Goal: Transaction & Acquisition: Purchase product/service

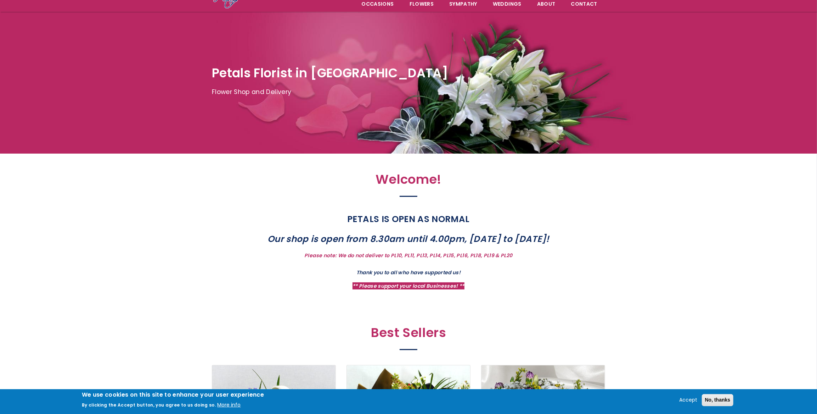
scroll to position [64, 0]
click at [688, 400] on button "Accept" at bounding box center [689, 400] width 24 height 9
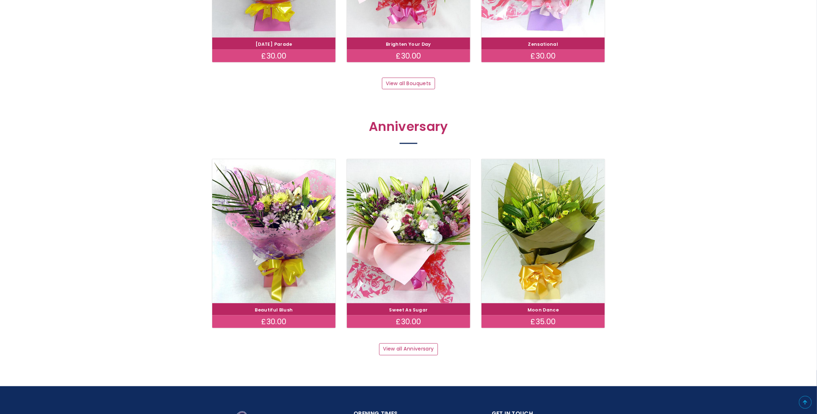
scroll to position [805, 0]
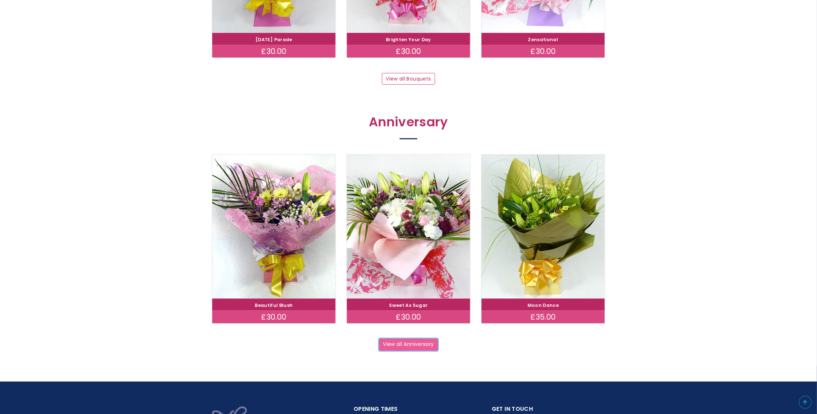
click at [427, 343] on link "View all Anniversary" at bounding box center [408, 344] width 59 height 12
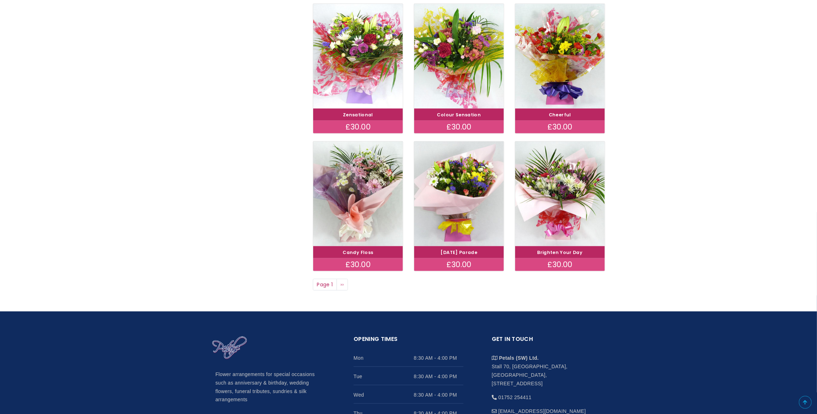
scroll to position [386, 0]
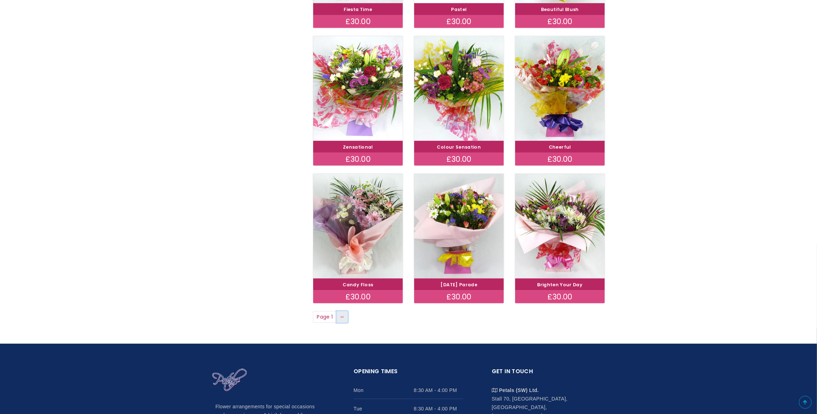
click at [345, 316] on link "Next page ››" at bounding box center [342, 317] width 11 height 12
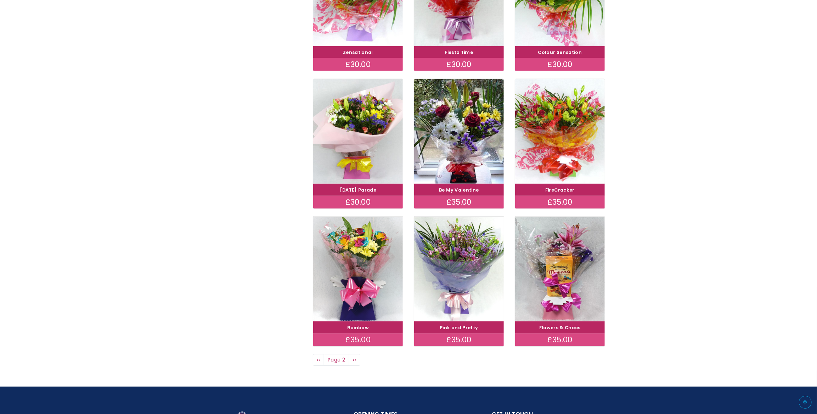
scroll to position [354, 0]
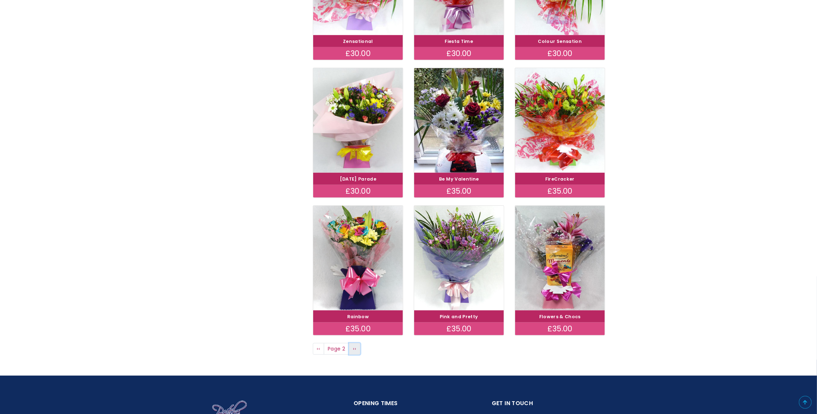
click at [352, 344] on link "Next page ››" at bounding box center [354, 349] width 11 height 12
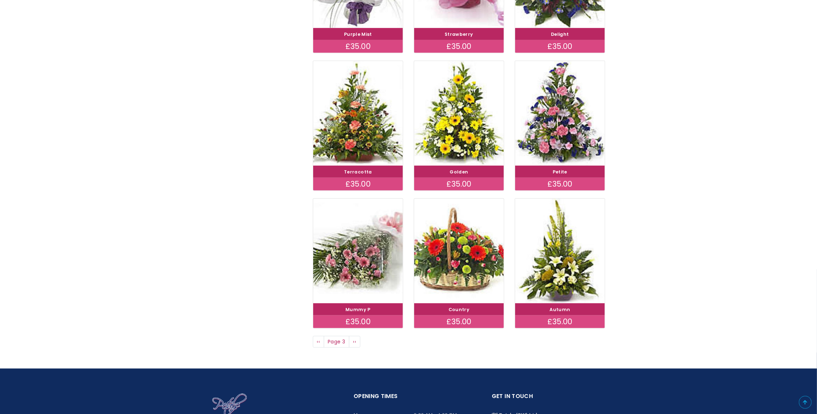
scroll to position [386, 0]
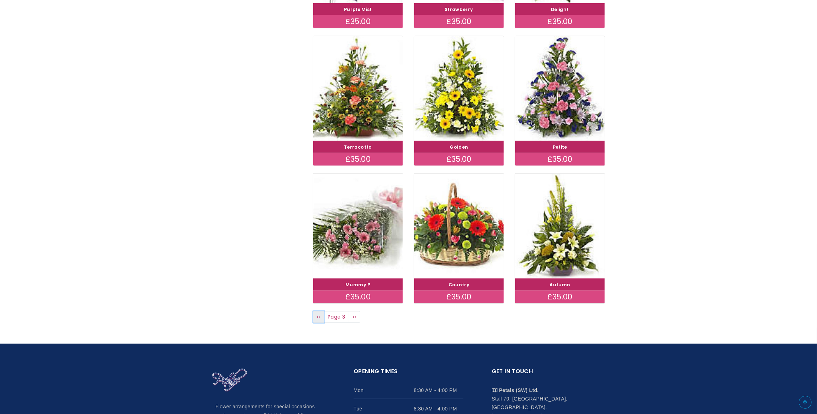
click at [315, 319] on link "Previous page ‹‹" at bounding box center [318, 317] width 11 height 12
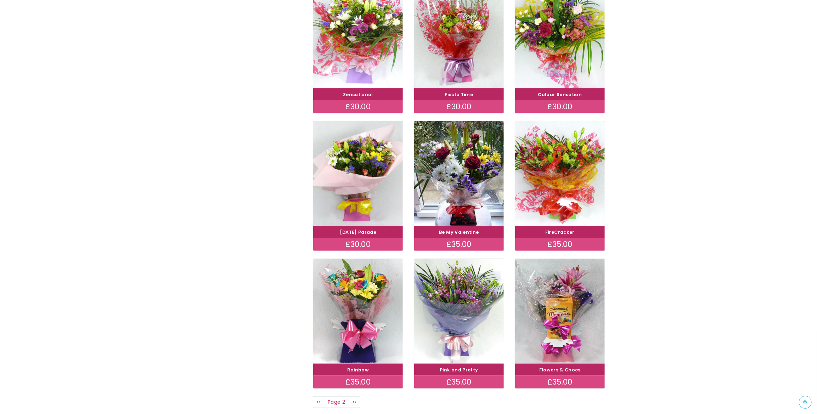
scroll to position [290, 0]
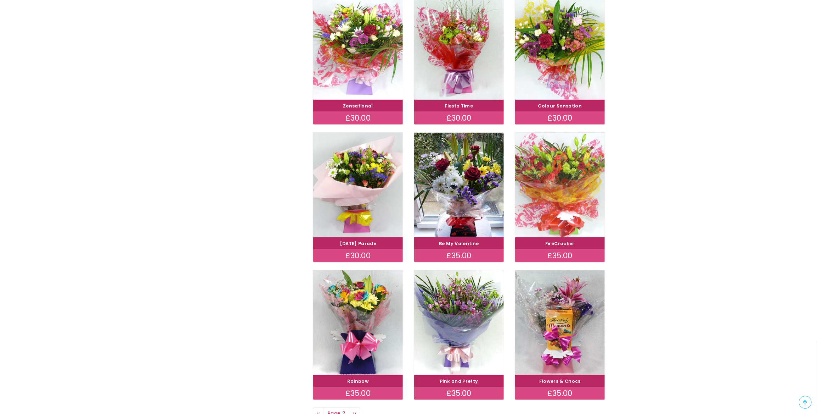
click at [567, 215] on img at bounding box center [560, 185] width 101 height 117
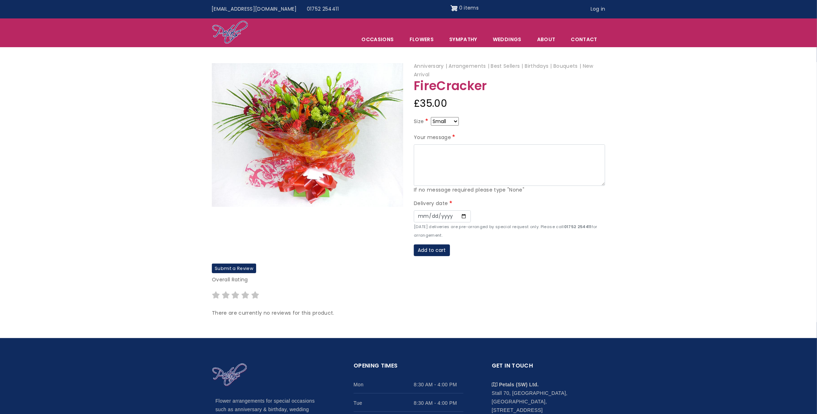
click at [452, 118] on select "Small Medium Large" at bounding box center [445, 121] width 28 height 9
select select "9"
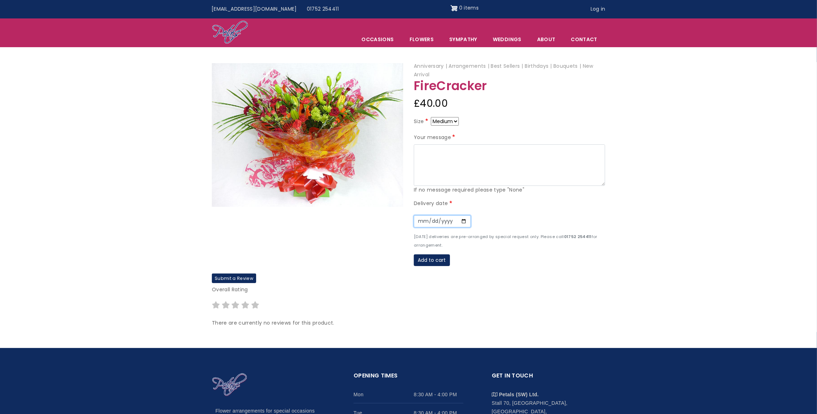
click at [463, 221] on input "Date" at bounding box center [442, 221] width 57 height 12
type input "2025-10-16"
click at [444, 157] on textarea "Your message" at bounding box center [509, 165] width 191 height 42
type textarea "Meg Happy Anniversary my love Char xxx"
click at [437, 259] on button "Add to cart" at bounding box center [432, 260] width 36 height 12
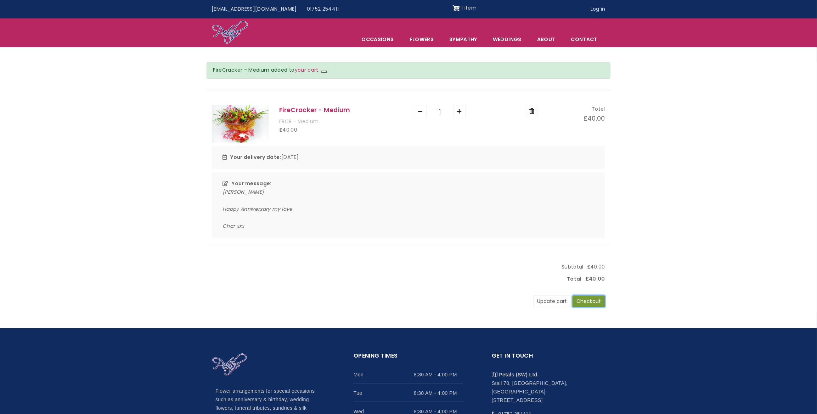
click at [581, 303] on button "Checkout" at bounding box center [589, 301] width 33 height 12
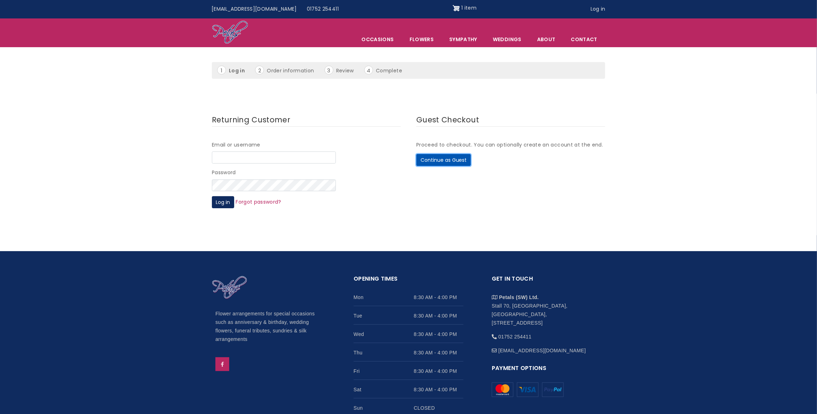
click at [431, 155] on button "Continue as Guest" at bounding box center [443, 160] width 55 height 12
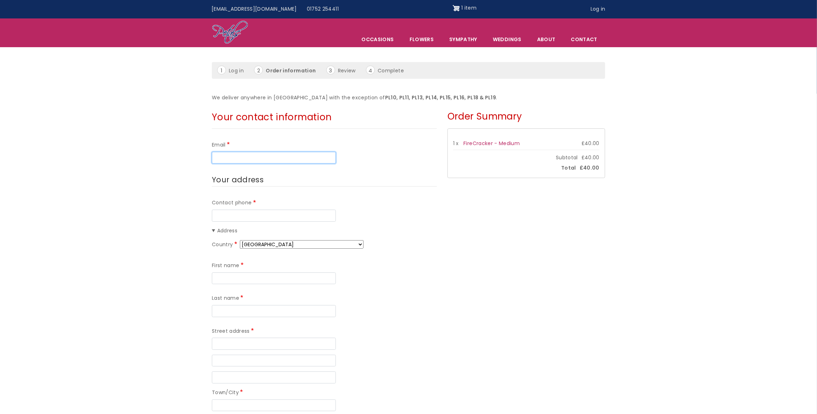
click at [278, 156] on input "Email" at bounding box center [274, 158] width 124 height 12
type input "charlie-raine@hotmail.co.uk"
click at [252, 212] on input "Contact phone" at bounding box center [274, 215] width 124 height 12
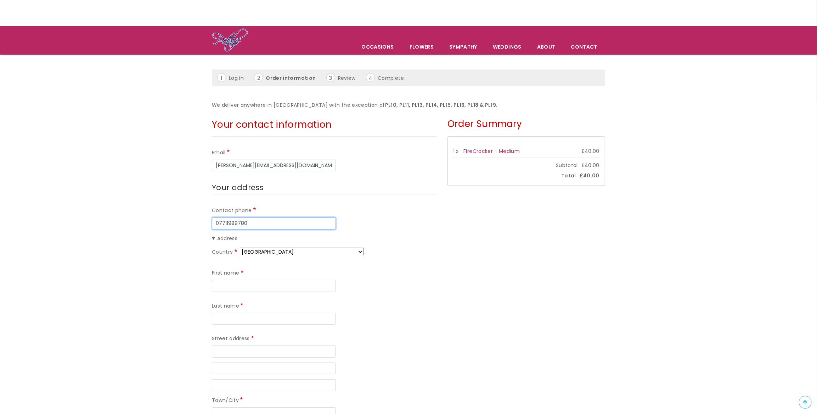
scroll to position [32, 0]
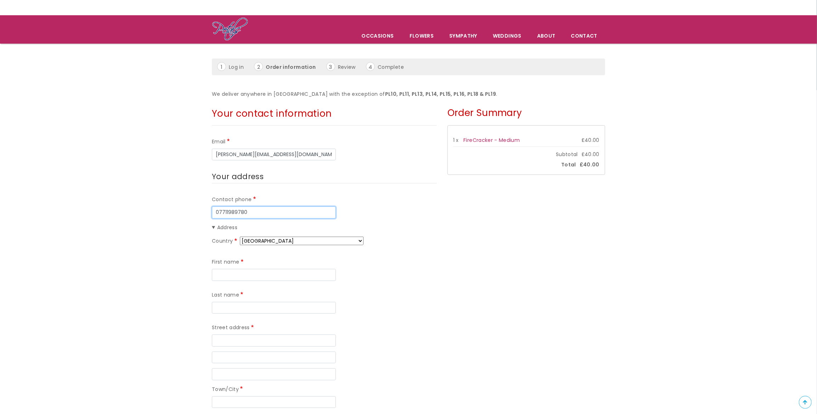
type input "07711989780"
click at [254, 271] on input "First name" at bounding box center [274, 275] width 124 height 12
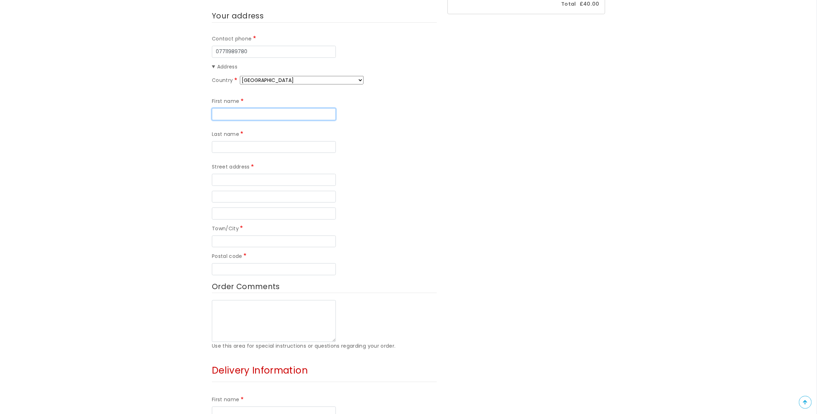
scroll to position [161, 0]
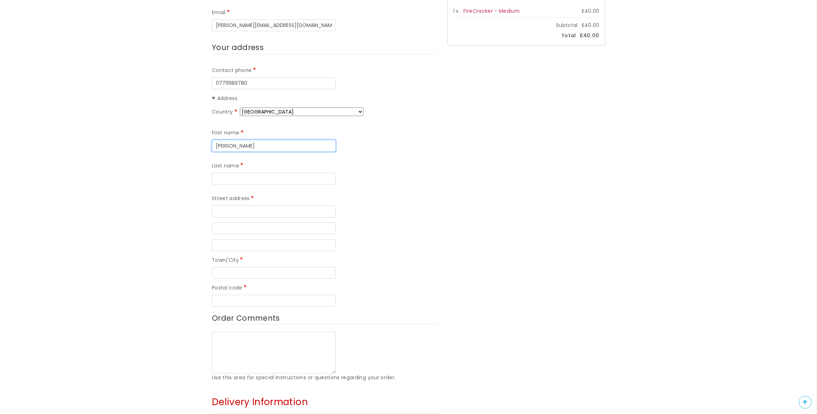
type input "Charlie"
type input "p"
type input "Phipps"
click at [229, 205] on input "Street address" at bounding box center [274, 211] width 124 height 12
click at [250, 205] on input "Street address" at bounding box center [274, 211] width 124 height 12
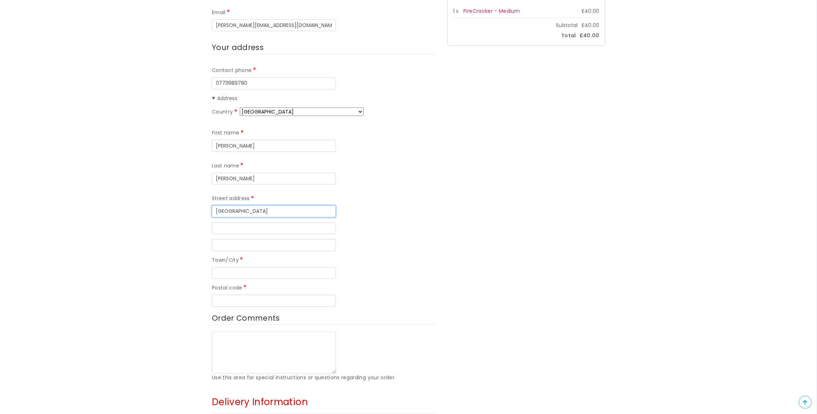
type input "Tin Quay House"
click at [259, 222] on input "Street address line 2" at bounding box center [274, 228] width 124 height 12
type input "North Quay"
click at [237, 239] on input "Street address line 3" at bounding box center [274, 245] width 124 height 12
click at [245, 267] on input "Town/City" at bounding box center [274, 273] width 124 height 12
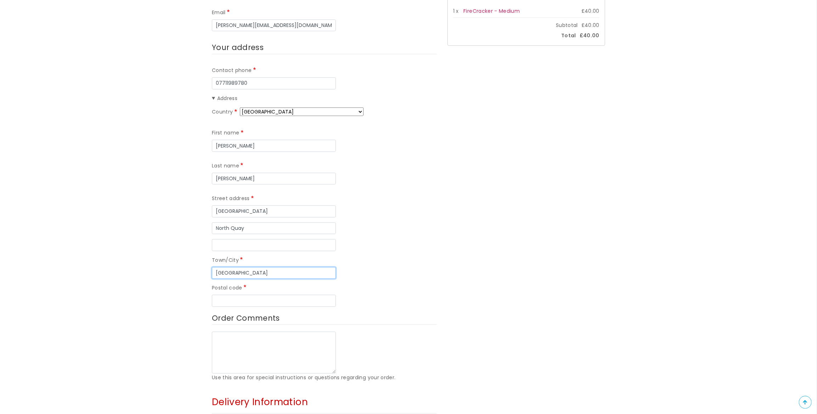
type input "Plymouth"
click at [250, 295] on input "Postal code" at bounding box center [274, 301] width 124 height 12
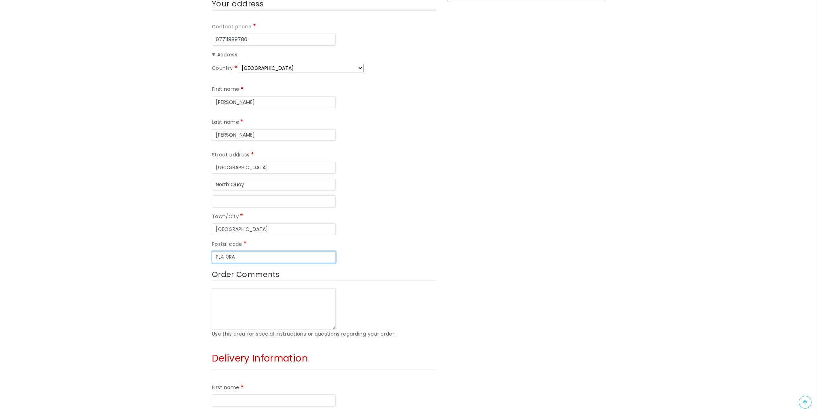
scroll to position [193, 0]
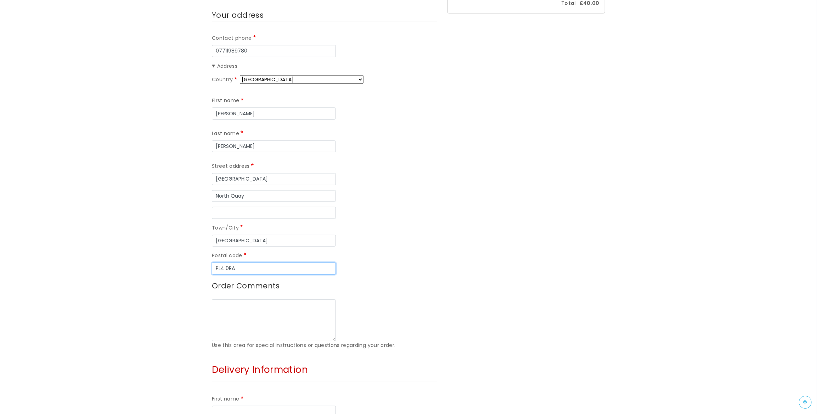
drag, startPoint x: 257, startPoint y: 234, endPoint x: 213, endPoint y: 153, distance: 92.3
click at [213, 153] on div "Country Afghanistan Åland Islands Albania Algeria American Samoa Andorra Angola…" at bounding box center [324, 174] width 225 height 199
click at [270, 241] on div "Contact phone 07711989780 Address Country Afghanistan Åland Islands Albania Alg…" at bounding box center [324, 191] width 225 height 315
click at [266, 262] on input "PL4 0RA" at bounding box center [274, 268] width 124 height 12
type input "P"
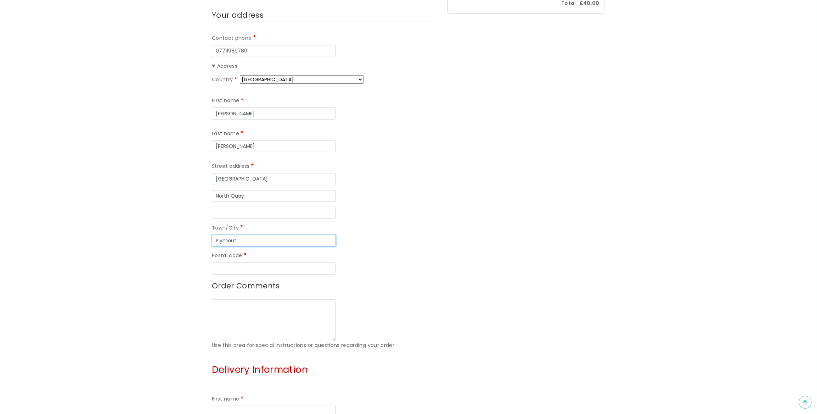
type input "Plymou"
click at [248, 235] on input "Plymou" at bounding box center [274, 241] width 124 height 12
click at [252, 190] on input "North Quay" at bounding box center [274, 196] width 124 height 12
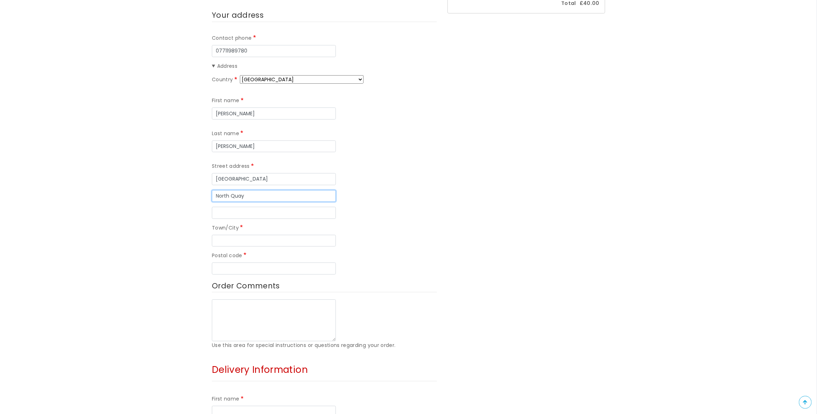
click at [252, 190] on input "North Quay" at bounding box center [274, 196] width 124 height 12
type input "North"
click at [259, 173] on input "Tin Quay House" at bounding box center [274, 179] width 124 height 12
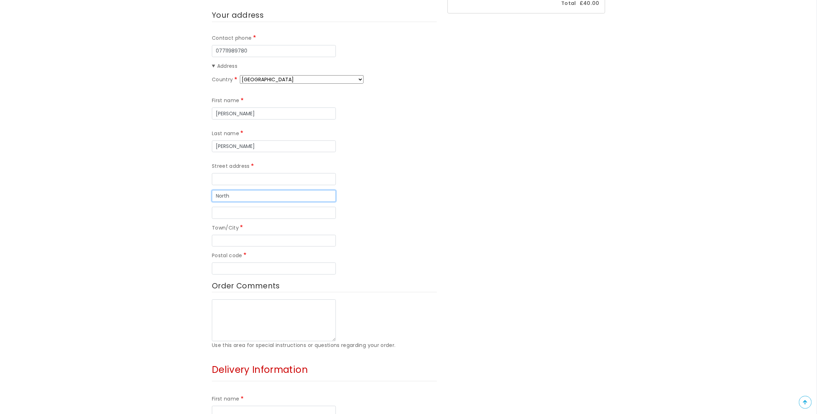
click at [255, 190] on input "North" at bounding box center [274, 196] width 124 height 12
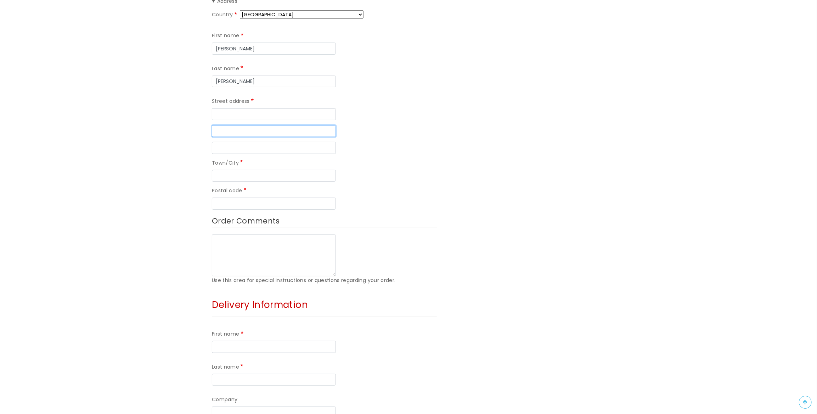
scroll to position [258, 0]
click at [252, 91] on div "Country Afghanistan Åland Islands Albania Algeria American Samoa Andorra Angola…" at bounding box center [324, 110] width 225 height 199
click at [251, 108] on input "Street address" at bounding box center [274, 114] width 124 height 12
type input "76 Beacon Down Avenue"
click at [238, 170] on input "Town/City" at bounding box center [274, 176] width 124 height 12
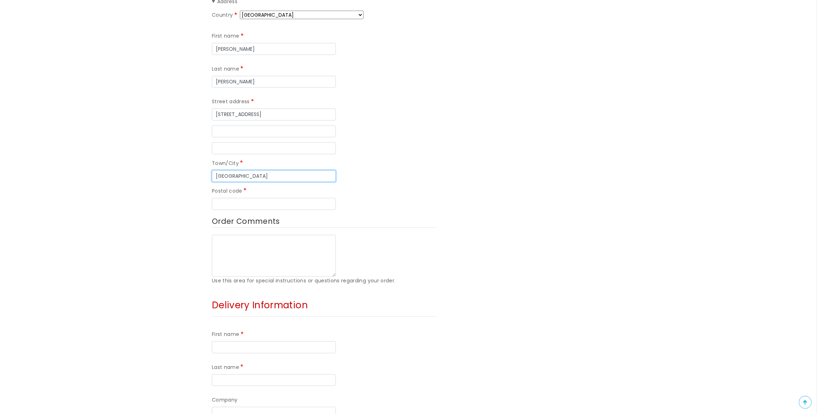
type input "Plymouth"
click at [239, 198] on input "Postal code" at bounding box center [274, 204] width 124 height 12
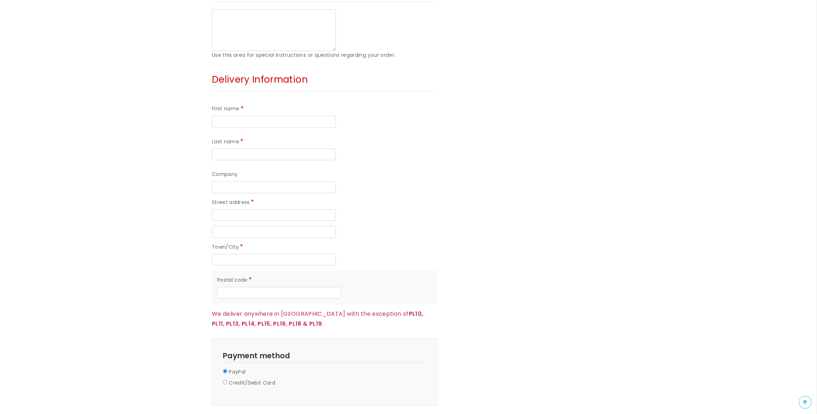
scroll to position [354, 0]
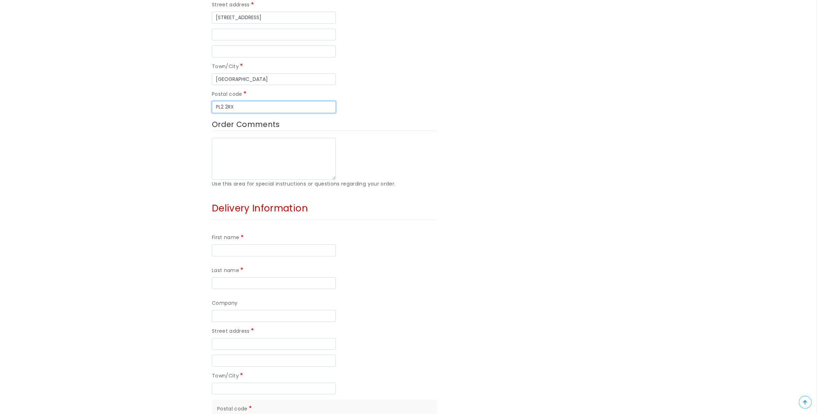
type input "PL2 2RX"
click at [266, 138] on textarea "Order Comments" at bounding box center [274, 159] width 124 height 42
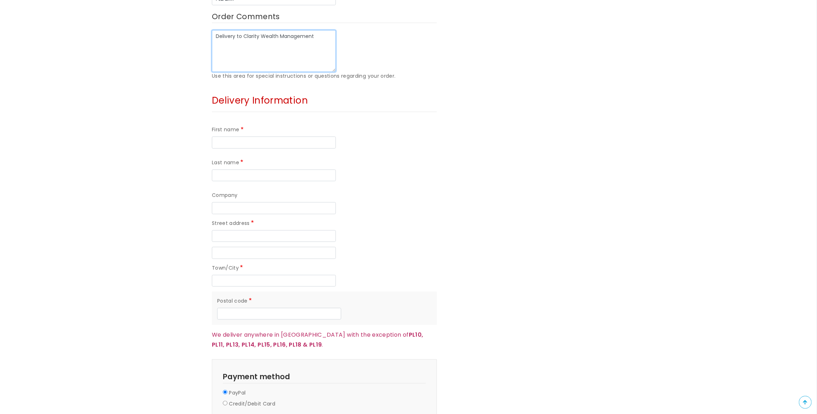
scroll to position [451, 0]
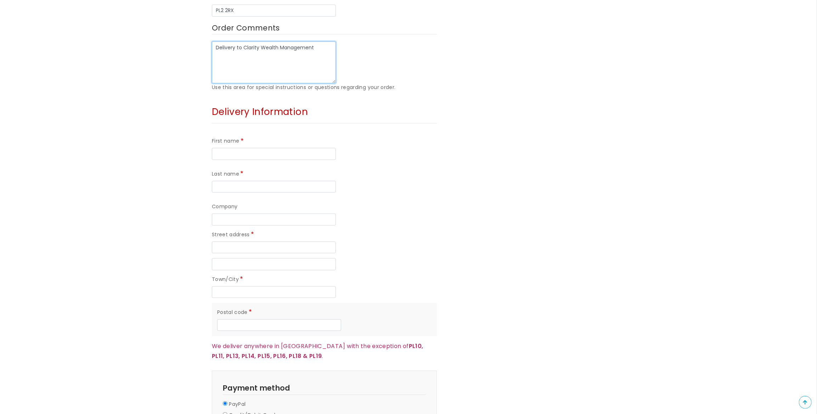
type textarea "Delivery to Clarity Wealth Management"
click at [250, 148] on input "First name" at bounding box center [274, 154] width 124 height 12
type input "Meg"
click at [308, 181] on input "Last name" at bounding box center [274, 187] width 124 height 12
type input "Sutton"
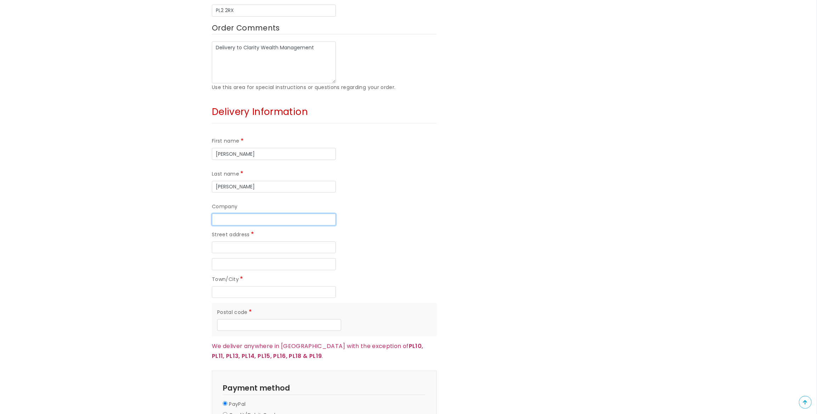
click at [248, 213] on input "Company" at bounding box center [274, 219] width 124 height 12
type input "Clarity Wealth Management"
click at [251, 241] on input "Street address" at bounding box center [274, 247] width 124 height 12
type input "Tin Quay House"
click at [234, 258] on input "Street address line 2" at bounding box center [274, 264] width 124 height 12
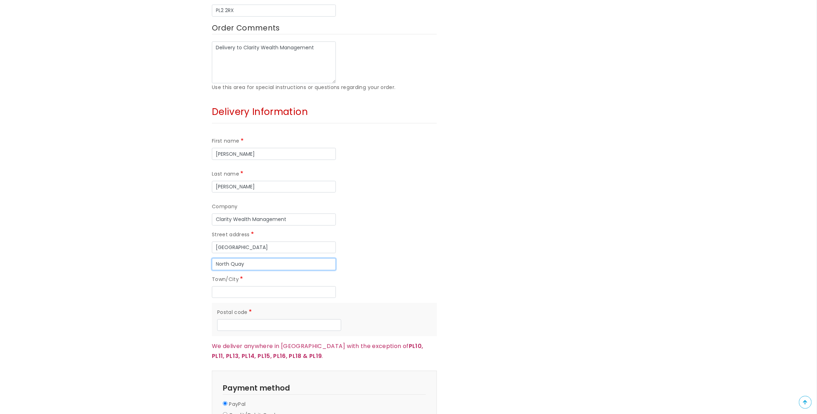
type input "North Quay"
click at [246, 286] on input "Town/City" at bounding box center [274, 292] width 124 height 12
type input "Plymouth"
click at [252, 319] on input "Postal code" at bounding box center [279, 325] width 124 height 12
type input "PL4 0RA"
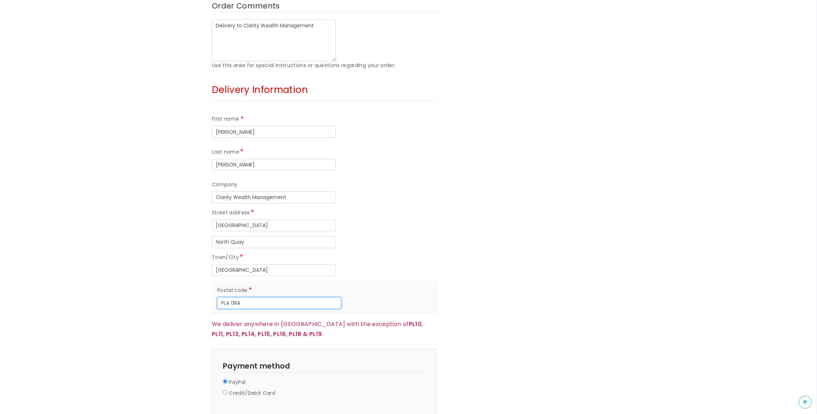
scroll to position [483, 0]
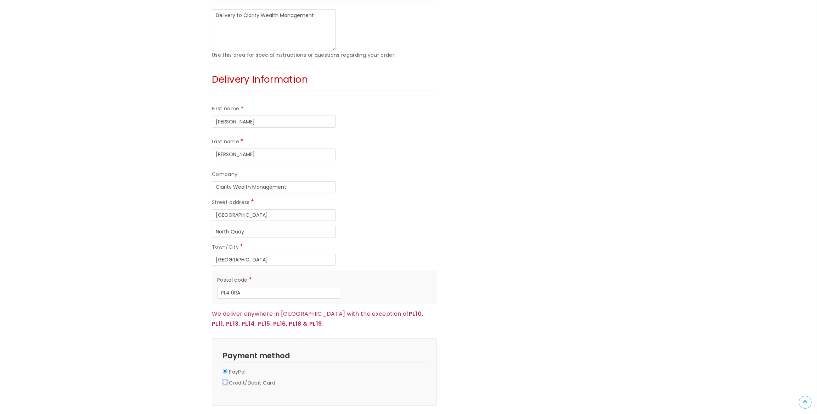
click at [226, 380] on input "Credit/Debit Card" at bounding box center [225, 382] width 5 height 5
radio input "true"
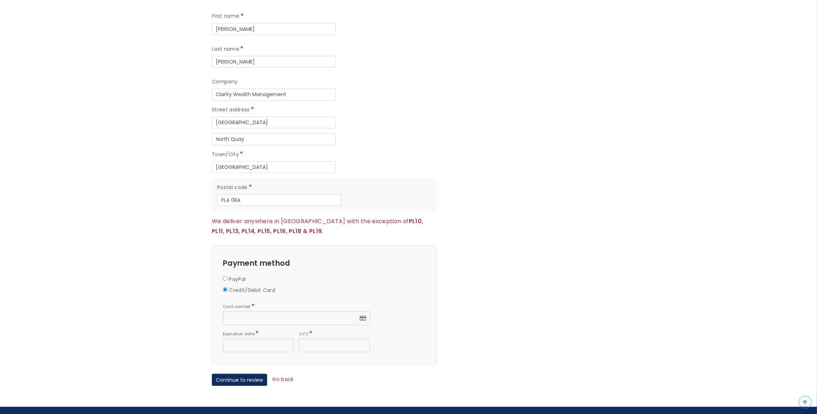
scroll to position [580, 0]
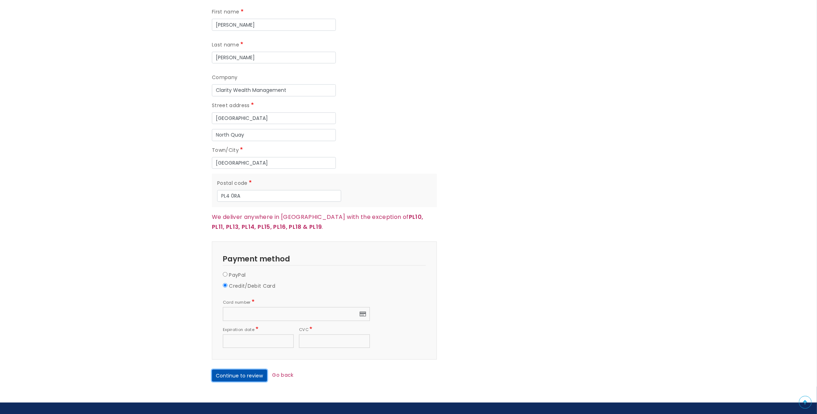
click at [246, 369] on button "Continue to review" at bounding box center [239, 375] width 55 height 12
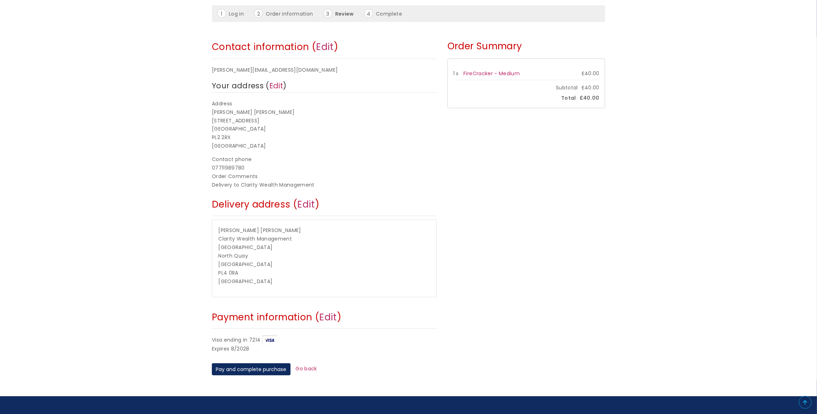
scroll to position [96, 0]
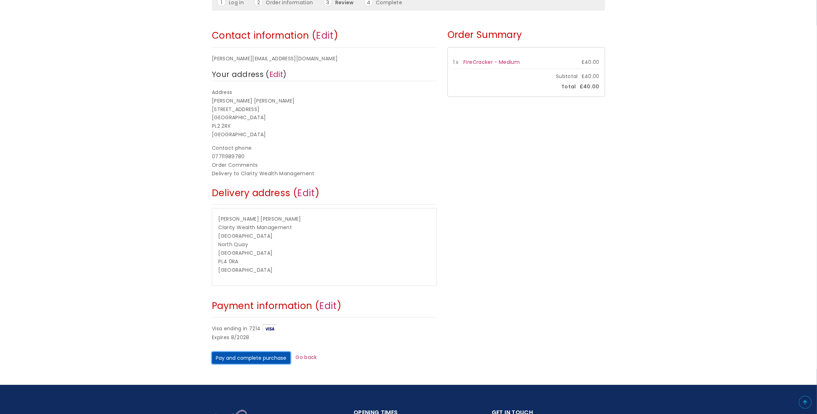
click at [258, 359] on button "Pay and complete purchase" at bounding box center [251, 358] width 79 height 12
